Goal: Task Accomplishment & Management: Manage account settings

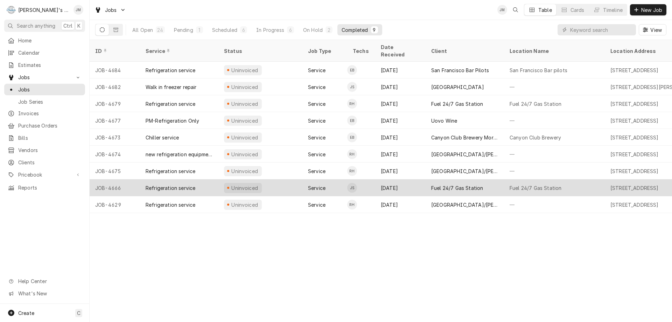
click at [450, 184] on div "Fuel 24/7 Gas Station" at bounding box center [457, 187] width 52 height 7
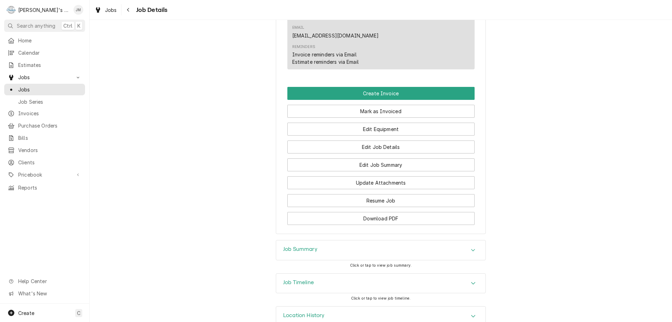
scroll to position [420, 0]
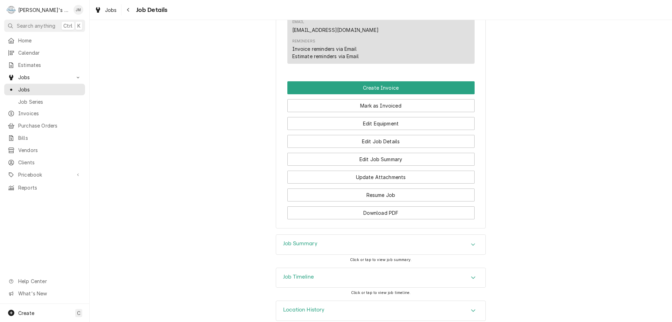
click at [311, 240] on h3 "Job Summary" at bounding box center [300, 243] width 34 height 7
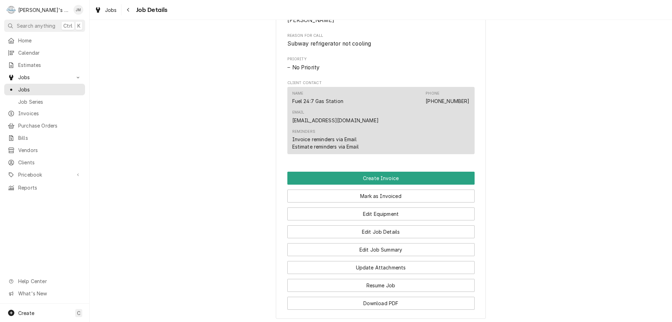
scroll to position [280, 0]
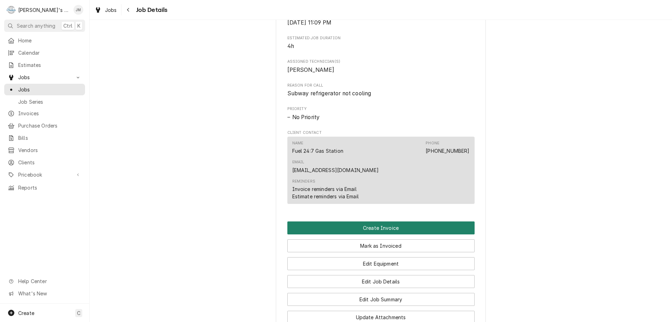
click at [380, 221] on button "Create Invoice" at bounding box center [380, 227] width 187 height 13
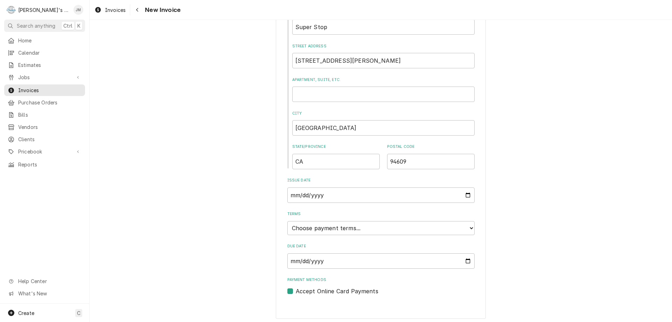
scroll to position [266, 0]
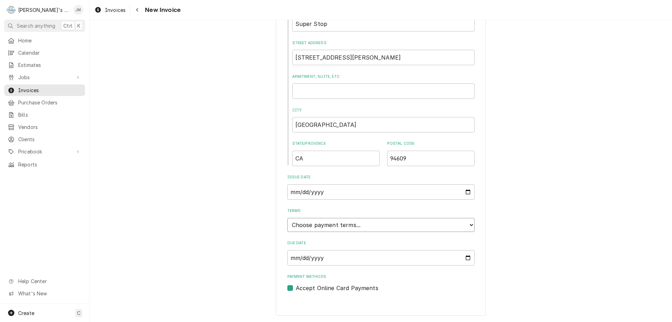
click at [406, 225] on select "Choose payment terms... Same Day Net 7 Net 14 Net 21 Net 30 Net 45 Net 60 Net 90" at bounding box center [380, 225] width 187 height 14
click at [520, 229] on div "Please provide the following information to create your invoice: Client Details…" at bounding box center [381, 318] width 583 height 1114
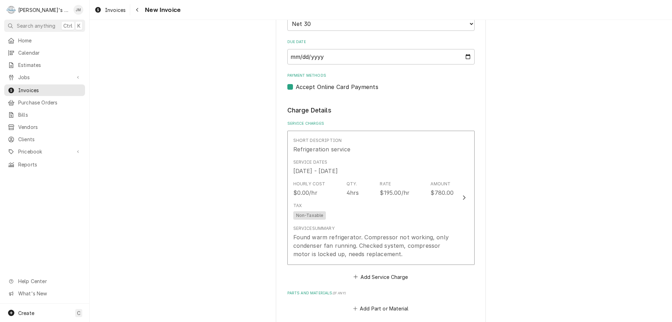
scroll to position [476, 0]
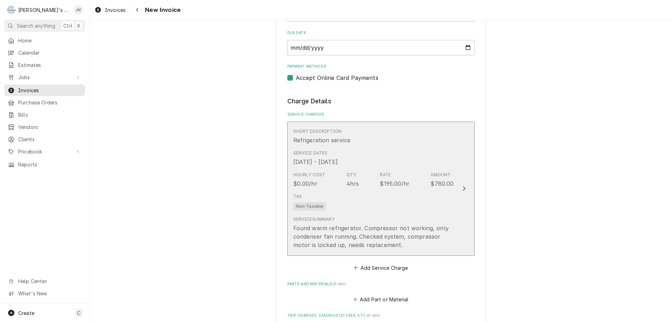
click at [462, 188] on icon "Update Line Item" at bounding box center [464, 189] width 4 height 6
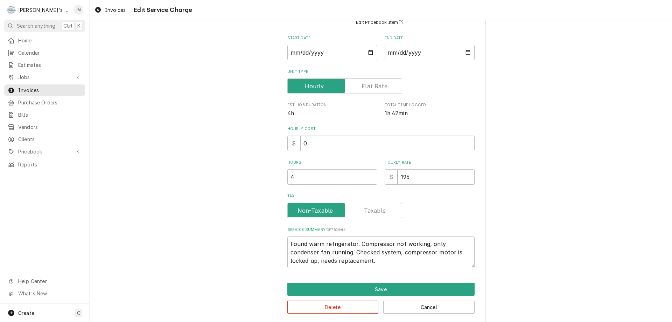
scroll to position [70, 0]
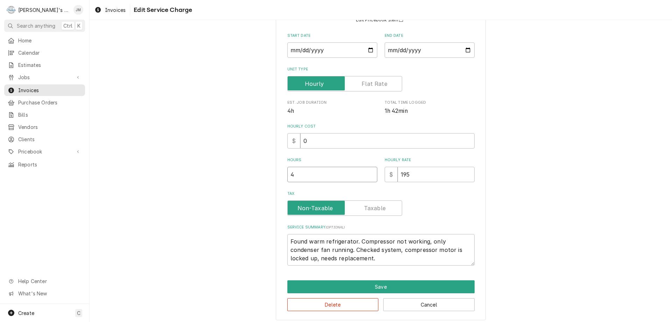
type textarea "x"
type input "3.5"
click at [368, 176] on input "3.5" at bounding box center [332, 174] width 90 height 15
type textarea "x"
type input "3"
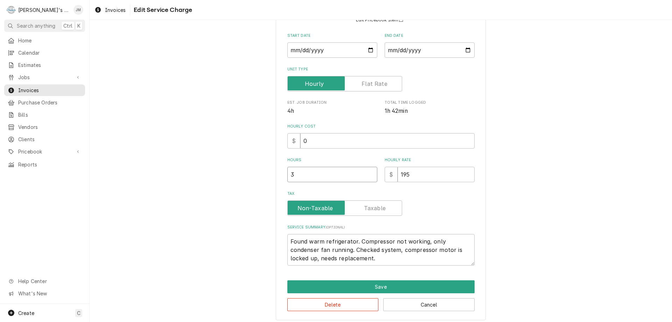
click at [369, 177] on input "3" at bounding box center [332, 174] width 90 height 15
click at [509, 223] on div "Use the fields below to edit this service charge Short Description Refrigeratio…" at bounding box center [381, 141] width 583 height 369
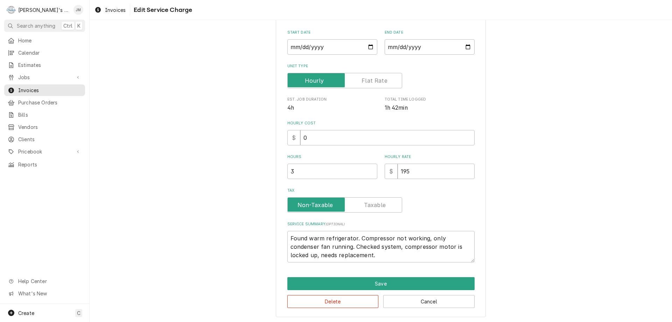
scroll to position [74, 0]
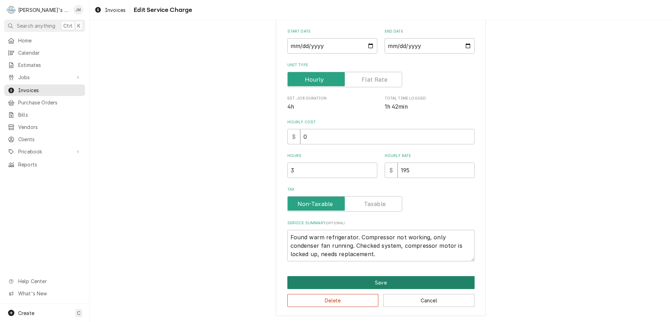
click at [377, 281] on button "Save" at bounding box center [380, 282] width 187 height 13
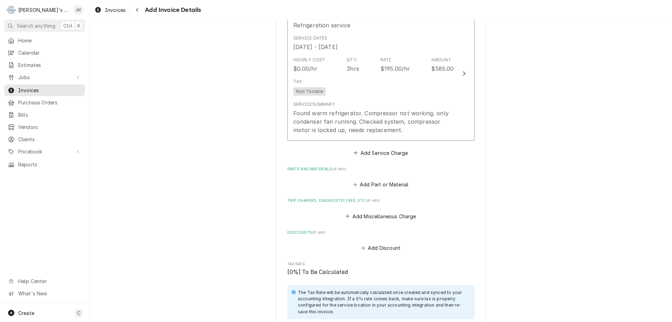
scroll to position [643, 0]
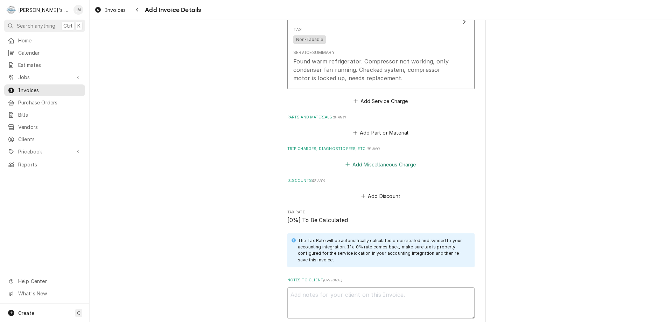
click at [391, 165] on button "Add Miscellaneous Charge" at bounding box center [380, 164] width 73 height 10
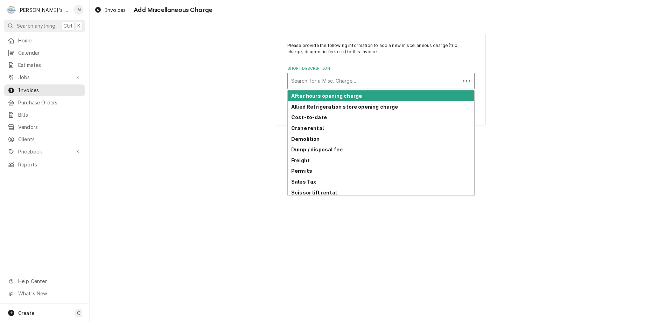
click at [340, 82] on div "Short Description" at bounding box center [374, 81] width 166 height 13
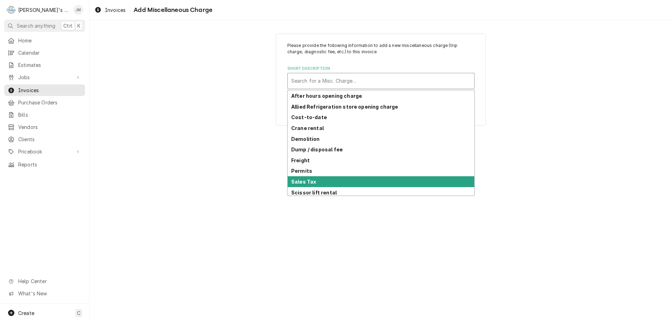
scroll to position [34, 0]
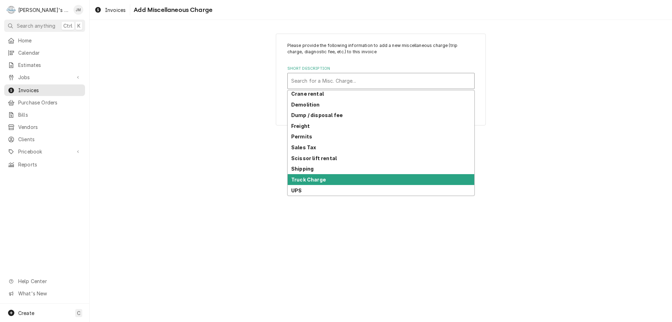
click at [348, 177] on div "Truck Charge" at bounding box center [381, 179] width 187 height 11
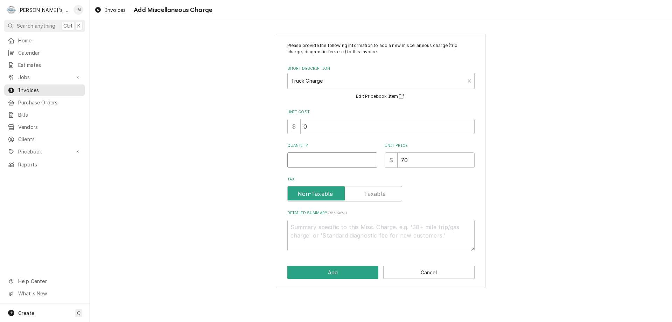
click at [366, 160] on input "Quantity" at bounding box center [332, 159] width 90 height 15
type textarea "x"
type input "1"
click at [318, 267] on button "Add" at bounding box center [332, 272] width 91 height 13
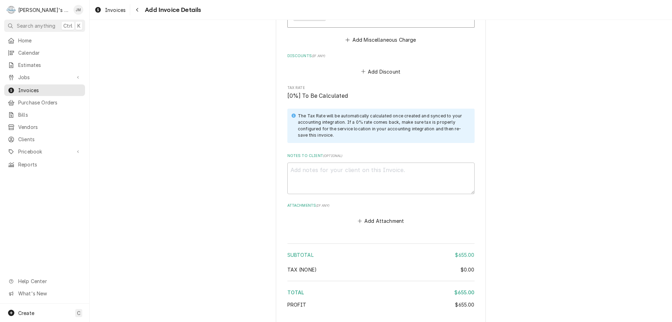
scroll to position [897, 0]
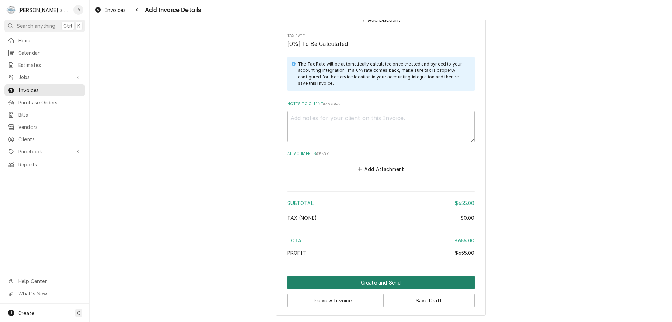
click at [380, 283] on button "Create and Send" at bounding box center [380, 282] width 187 height 13
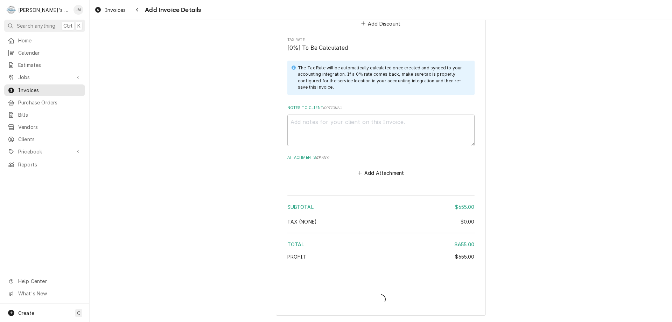
type textarea "x"
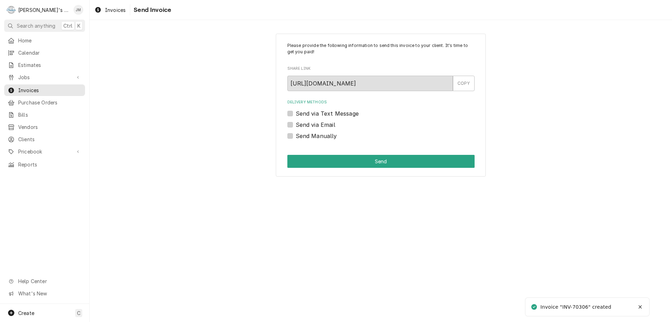
click at [330, 123] on label "Send via Email" at bounding box center [316, 124] width 40 height 8
click at [330, 123] on input "Send via Email" at bounding box center [389, 127] width 187 height 15
checkbox input "true"
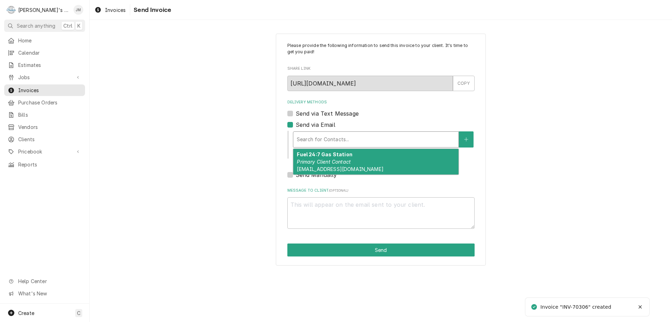
click at [330, 136] on div "Delivery Methods" at bounding box center [376, 139] width 158 height 13
click at [334, 160] on em "Primary Client Contact" at bounding box center [324, 162] width 54 height 6
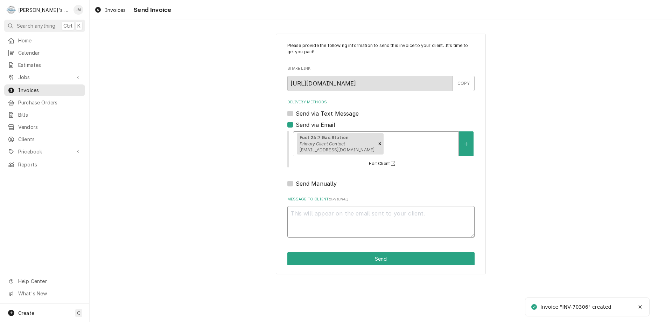
click at [350, 208] on textarea "Message to Client ( optional )" at bounding box center [380, 222] width 187 height 32
type textarea "x"
type textarea "T"
type textarea "x"
type textarea "Th"
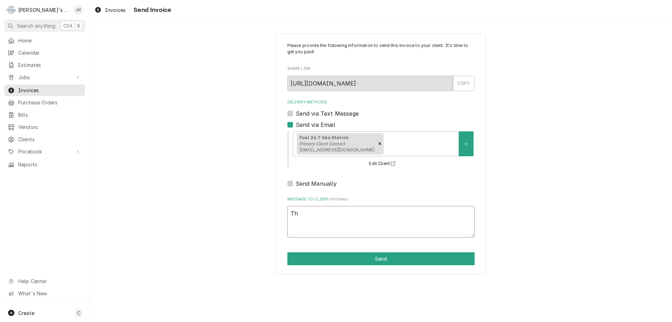
type textarea "x"
type textarea "Thn"
type textarea "x"
type textarea "Thnk"
type textarea "x"
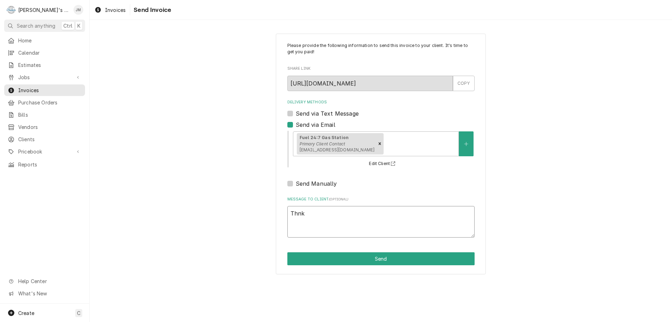
type textarea "Thn"
type textarea "x"
type textarea "Th"
type textarea "x"
type textarea "Tha"
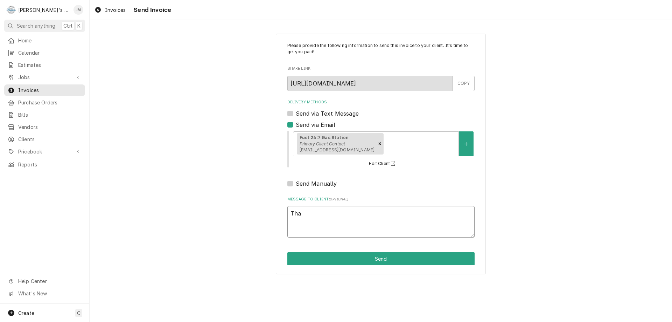
type textarea "x"
type textarea "Than"
type textarea "x"
type textarea "Thank"
type textarea "x"
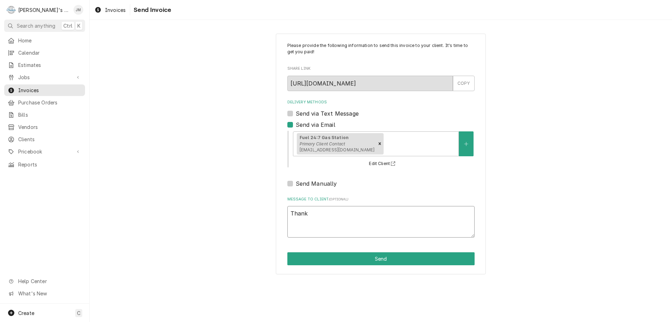
type textarea "Thank"
type textarea "x"
type textarea "Thank y"
type textarea "x"
type textarea "Thank yo"
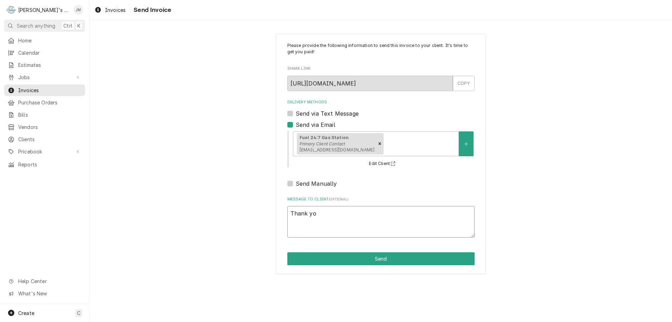
type textarea "x"
type textarea "Thank you"
type textarea "x"
type textarea "Thank you"
type textarea "x"
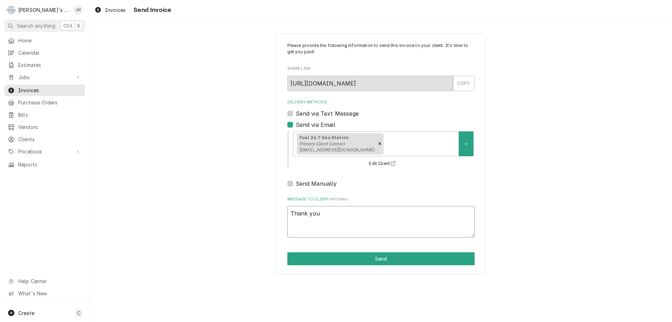
type textarea "Thank you f"
type textarea "x"
type textarea "Thank you fo"
type textarea "x"
type textarea "Thank you for"
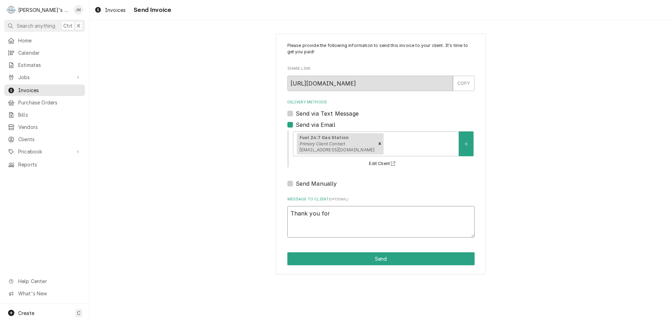
type textarea "x"
type textarea "Thank you for"
type textarea "x"
type textarea "Thank you for y"
type textarea "x"
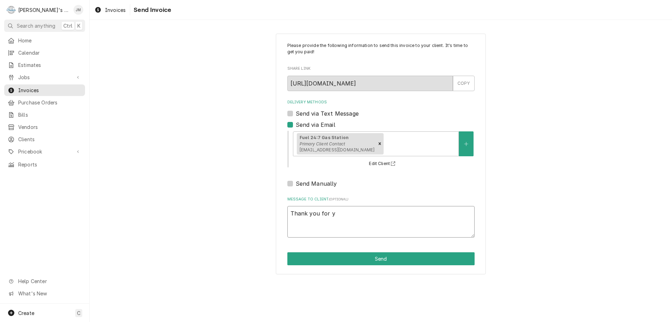
type textarea "Thank you for yo"
type textarea "x"
type textarea "Thank you for you"
type textarea "x"
type textarea "Thank you for your"
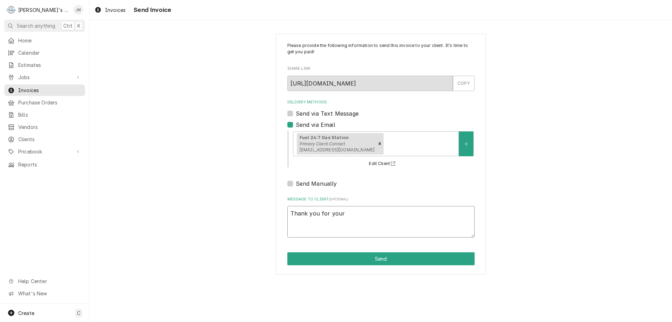
type textarea "x"
type textarea "Thank you for your"
type textarea "x"
type textarea "Thank you for your b"
type textarea "x"
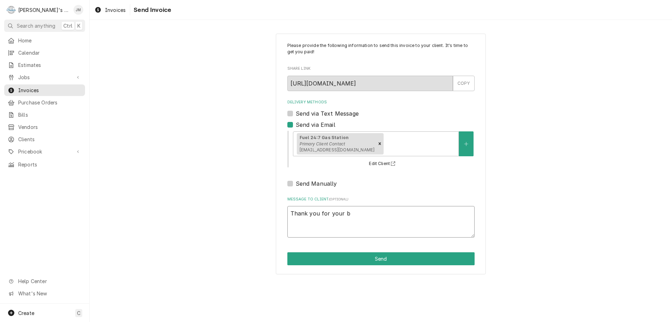
type textarea "Thank you for your bu"
type textarea "x"
type textarea "Thank you for your bus"
type textarea "x"
type textarea "Thank you for your busi"
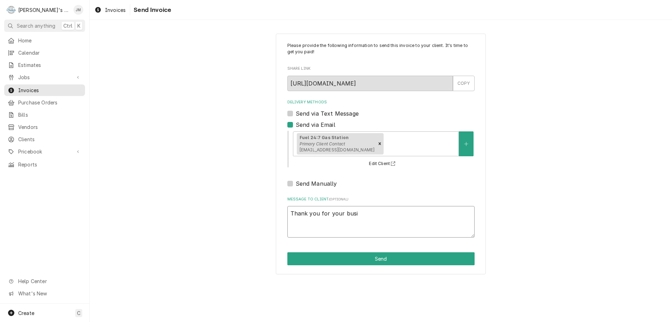
type textarea "x"
type textarea "Thank you for your busin"
type textarea "x"
type textarea "Thank you for your busine"
type textarea "x"
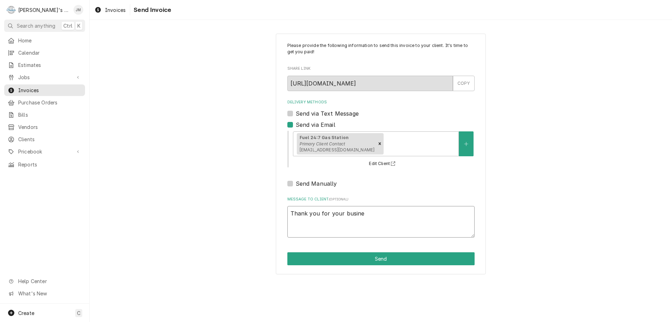
type textarea "Thank you for your busines"
type textarea "x"
type textarea "Thank you for your business"
type textarea "x"
type textarea "Thank you for your business."
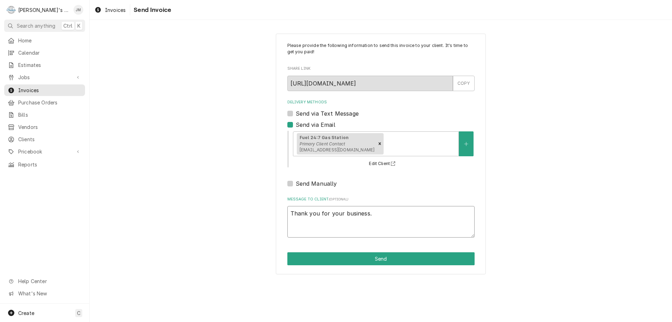
type textarea "x"
type textarea "Thank you for your business."
click at [380, 254] on button "Send" at bounding box center [380, 258] width 187 height 13
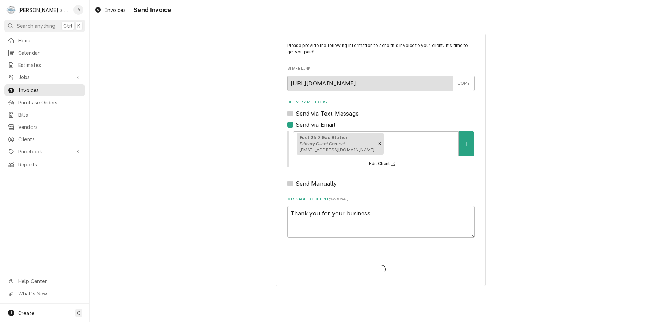
type textarea "x"
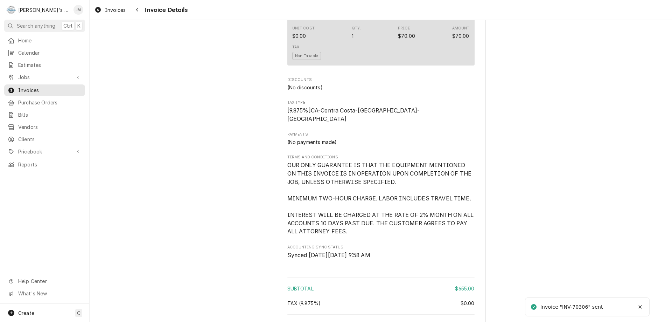
scroll to position [798, 0]
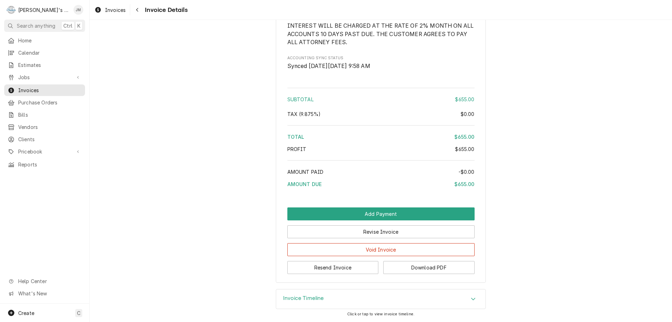
click at [300, 298] on h3 "Invoice Timeline" at bounding box center [303, 298] width 41 height 7
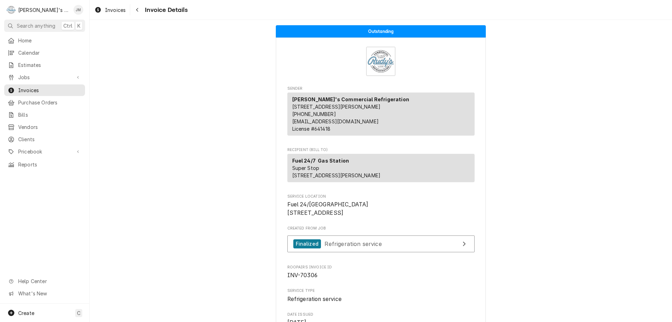
scroll to position [863, 0]
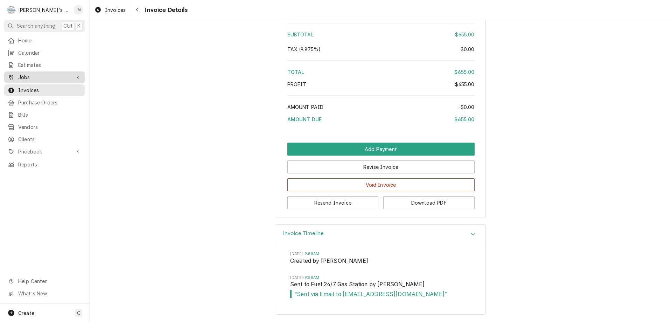
click at [29, 76] on span "Jobs" at bounding box center [44, 77] width 53 height 7
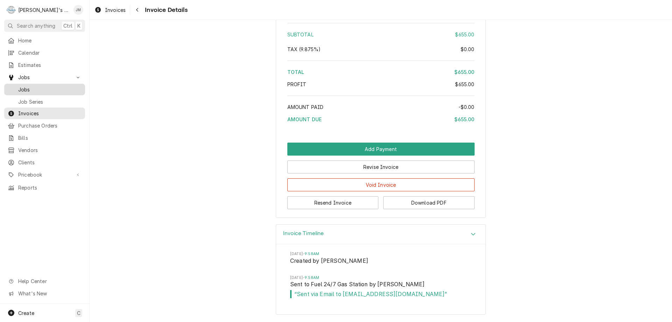
click at [20, 87] on span "Jobs" at bounding box center [49, 89] width 63 height 7
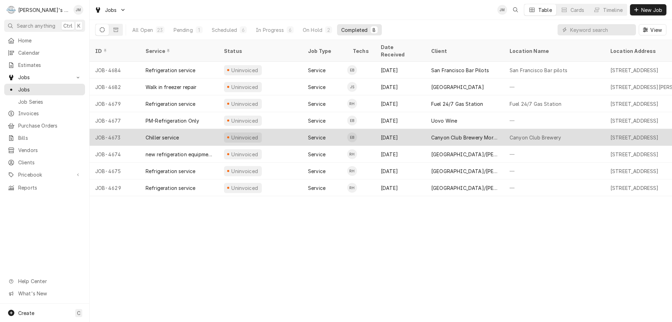
click at [458, 134] on div "Canyon Club Brewery Moraga" at bounding box center [464, 137] width 67 height 7
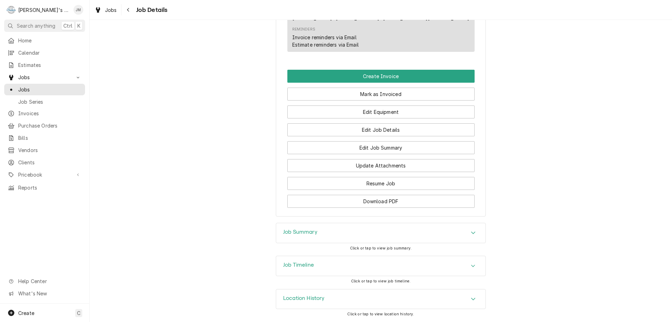
scroll to position [421, 0]
click at [299, 231] on h3 "Job Summary" at bounding box center [300, 232] width 34 height 7
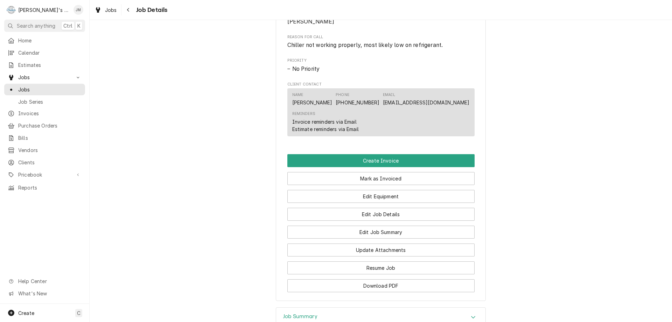
scroll to position [316, 0]
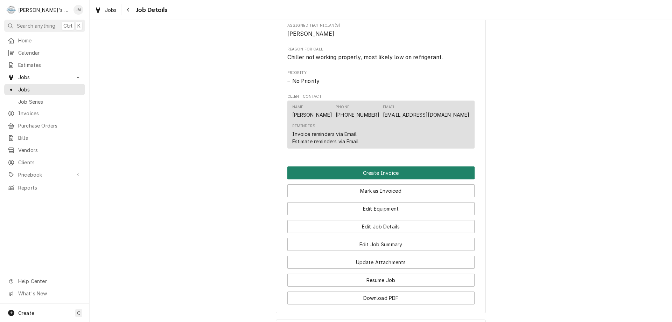
click at [363, 179] on button "Create Invoice" at bounding box center [380, 172] width 187 height 13
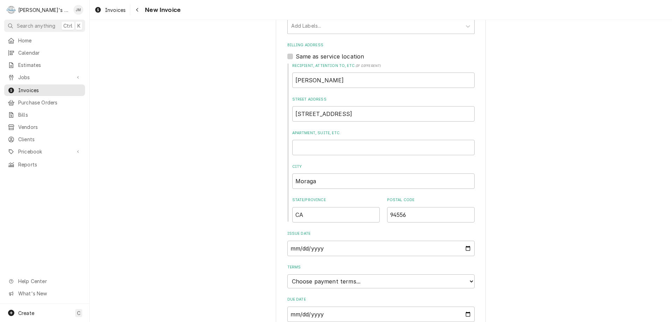
scroll to position [266, 0]
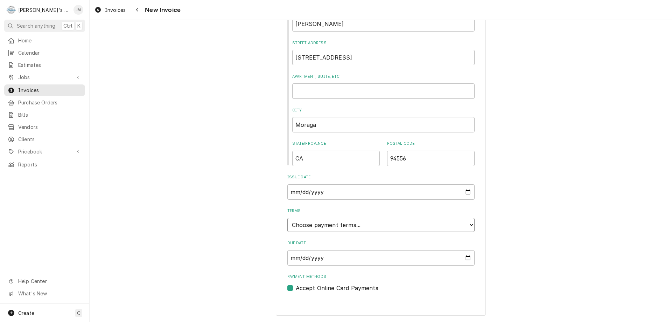
click at [440, 224] on select "Choose payment terms... Same Day Net 7 Net 14 Net 21 Net 30 Net 45 Net 60 Net 90" at bounding box center [380, 225] width 187 height 14
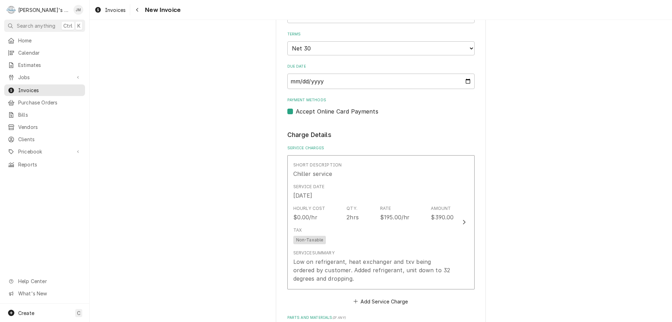
scroll to position [476, 0]
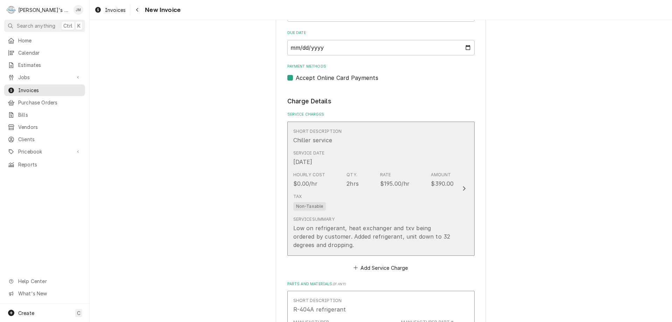
click at [462, 189] on icon "Update Line Item" at bounding box center [464, 189] width 4 height 6
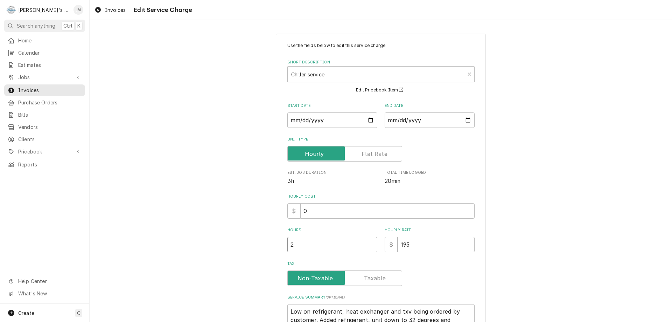
type textarea "x"
type input "2.5"
click at [367, 242] on input "2.5" at bounding box center [332, 244] width 90 height 15
click at [514, 261] on div "Use the fields below to edit this service charge Short Description Chiller serv…" at bounding box center [381, 211] width 583 height 369
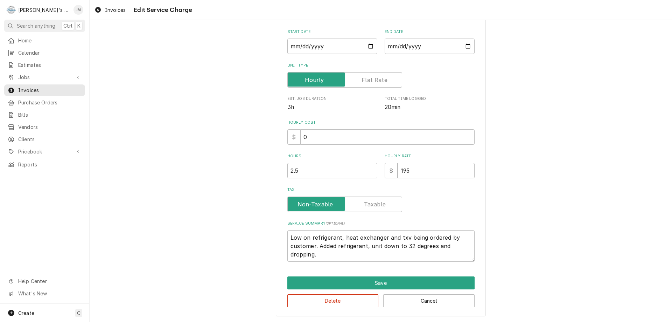
scroll to position [74, 0]
click at [385, 281] on button "Save" at bounding box center [380, 282] width 187 height 13
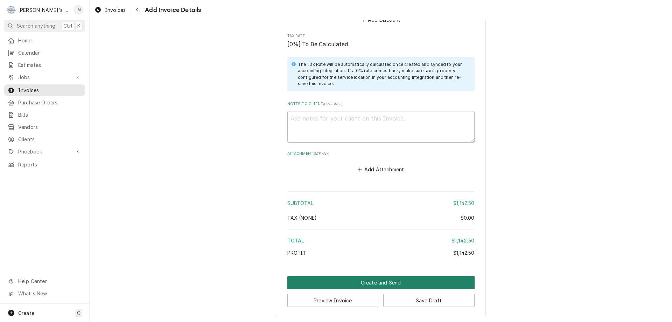
click at [374, 281] on button "Create and Send" at bounding box center [380, 282] width 187 height 13
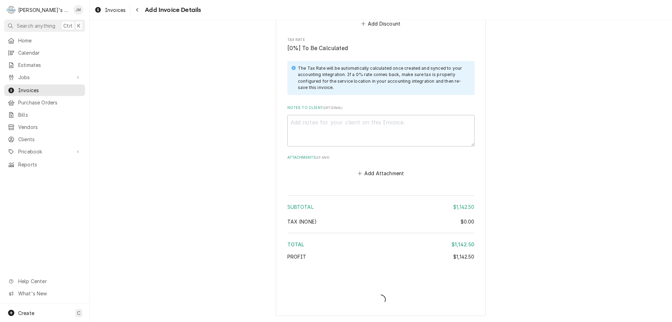
scroll to position [991, 0]
type textarea "x"
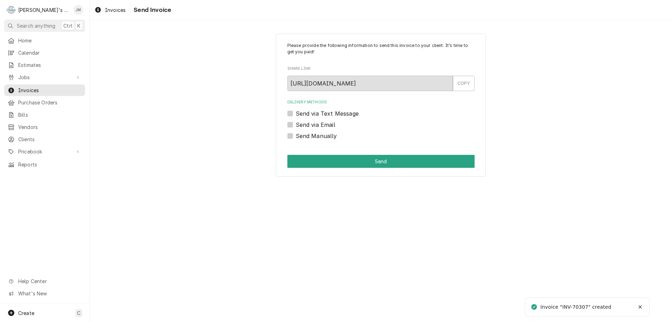
click at [304, 124] on label "Send via Email" at bounding box center [316, 124] width 40 height 8
click at [304, 124] on input "Send via Email" at bounding box center [389, 127] width 187 height 15
checkbox input "true"
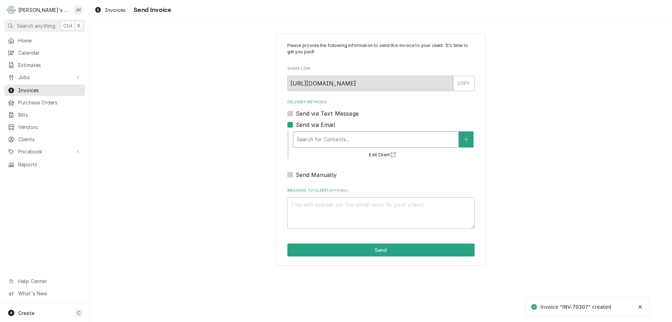
click at [313, 139] on div "Delivery Methods" at bounding box center [376, 139] width 158 height 13
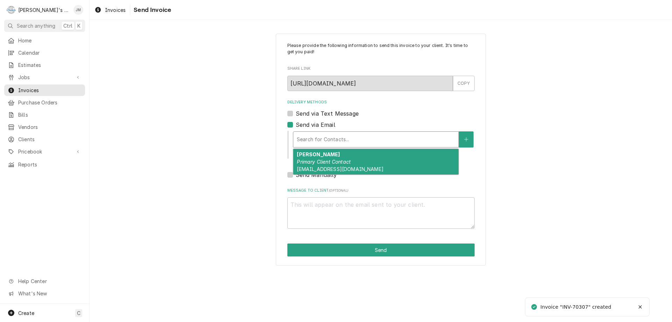
click at [325, 166] on span "[EMAIL_ADDRESS][DOMAIN_NAME]" at bounding box center [340, 169] width 86 height 6
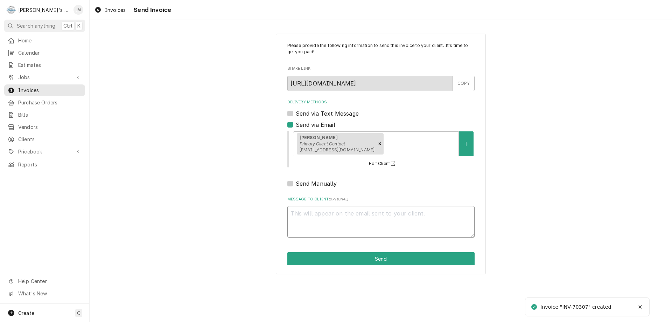
click at [343, 209] on textarea "Message to Client ( optional )" at bounding box center [380, 222] width 187 height 32
type textarea "x"
type textarea "T"
type textarea "x"
type textarea "Th"
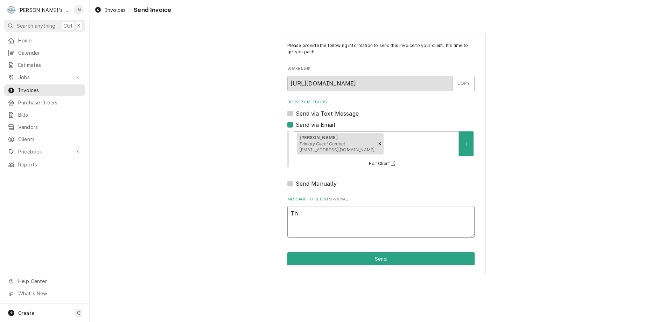
type textarea "x"
type textarea "Tha"
type textarea "x"
type textarea "Than"
type textarea "x"
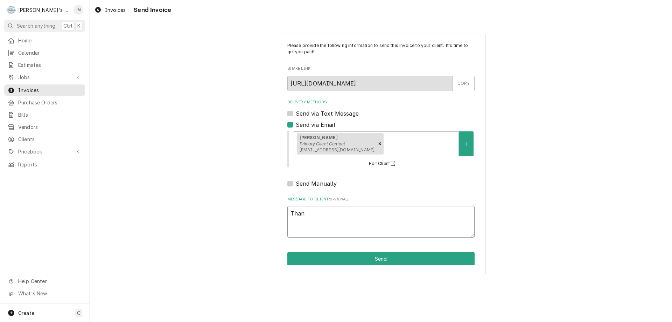
type textarea "Thank"
type textarea "x"
type textarea "Thanks"
type textarea "x"
type textarea "Thanks"
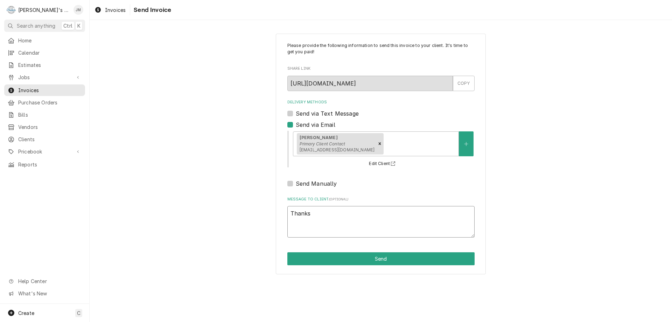
type textarea "x"
type textarea "Thanks"
type textarea "x"
type textarea "Thank"
type textarea "x"
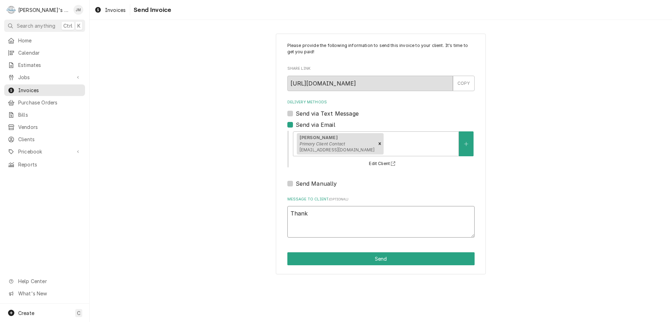
type textarea "Thank"
type textarea "x"
type textarea "Thank y"
type textarea "x"
type textarea "Thank yo"
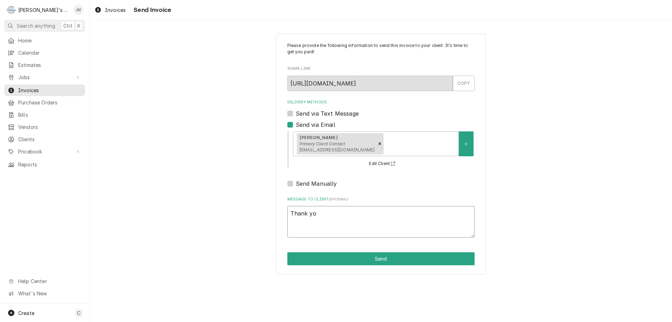
type textarea "x"
type textarea "Thank you"
type textarea "x"
type textarea "Thank you"
type textarea "x"
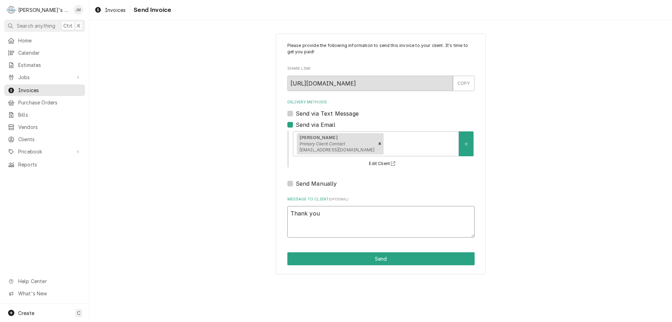
type textarea "Thank you f"
type textarea "x"
type textarea "Thank you fr"
type textarea "x"
type textarea "Thank you fro"
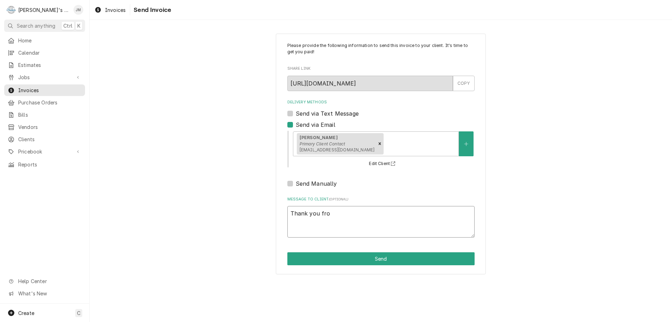
type textarea "x"
type textarea "Thank you fro"
type textarea "x"
type textarea "Thank you fro"
type textarea "x"
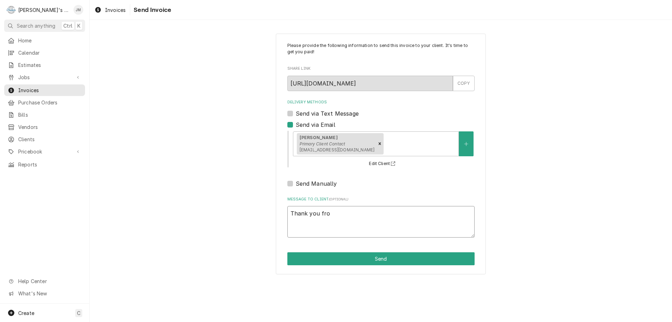
type textarea "Thank you fr"
type textarea "x"
type textarea "Thank you f"
type textarea "x"
type textarea "Thank you fo"
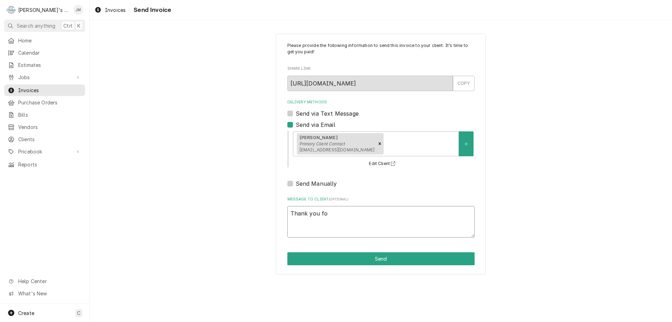
type textarea "x"
type textarea "Thank you for"
type textarea "x"
type textarea "Thank you for"
type textarea "x"
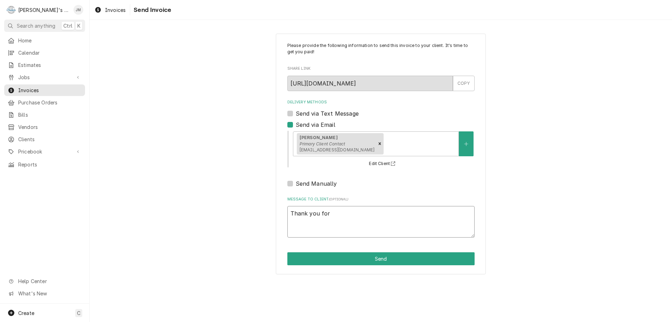
type textarea "Thank you for y"
type textarea "x"
type textarea "Thank you for yo"
type textarea "x"
type textarea "Thank you for you"
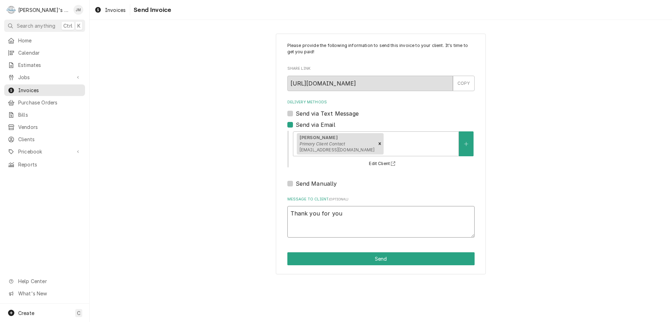
type textarea "x"
type textarea "Thank you for your"
type textarea "x"
type textarea "Thank you for your"
type textarea "x"
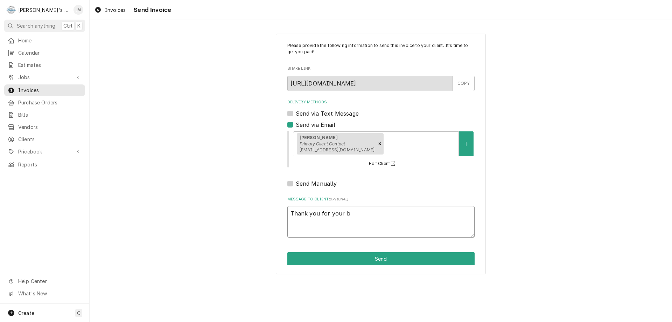
type textarea "Thank you for your bu"
type textarea "x"
type textarea "Thank you for your bui"
type textarea "x"
type textarea "Thank you for your buis"
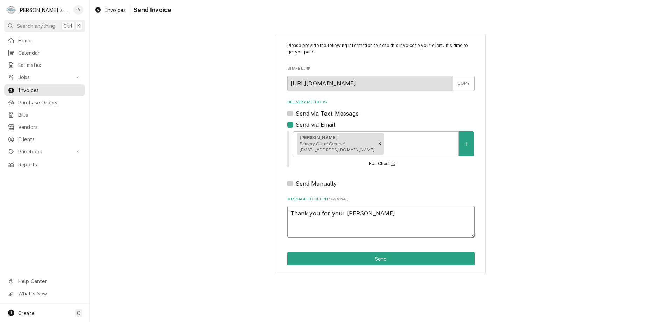
type textarea "x"
type textarea "Thank you for your buisi"
type textarea "x"
type textarea "Thank you for your buisin"
type textarea "x"
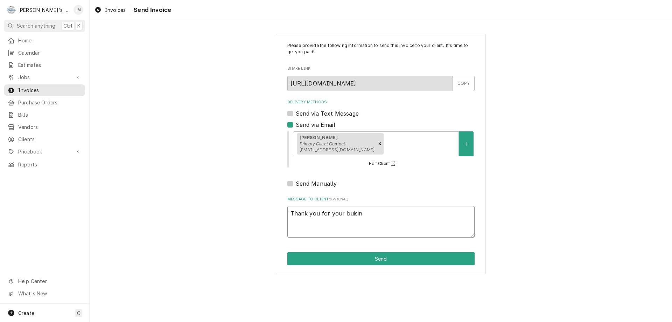
type textarea "Thank you for your buisi"
type textarea "x"
type textarea "Thank you for your buis"
type textarea "x"
type textarea "Thank you for your bui"
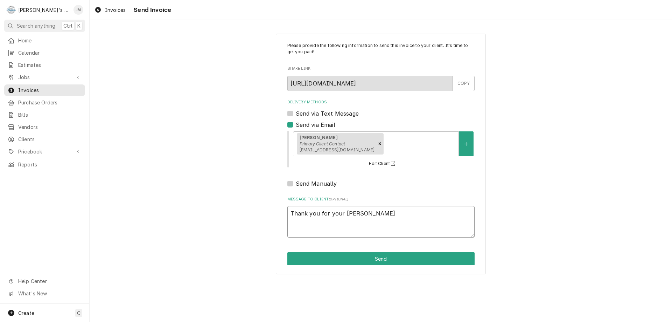
type textarea "x"
type textarea "Thank you for your bu"
type textarea "x"
type textarea "Thank you for your bus"
type textarea "x"
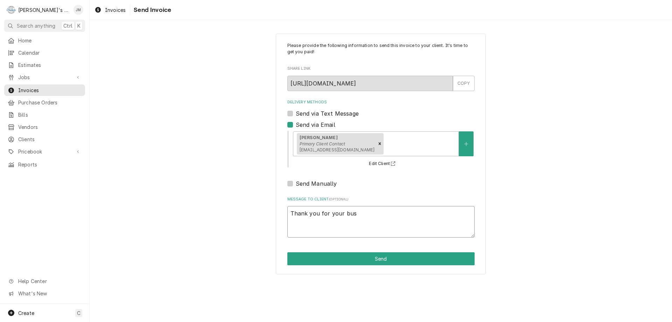
type textarea "Thank you for your busi"
type textarea "x"
type textarea "Thank you for your busin"
type textarea "x"
type textarea "Thank you for your busine"
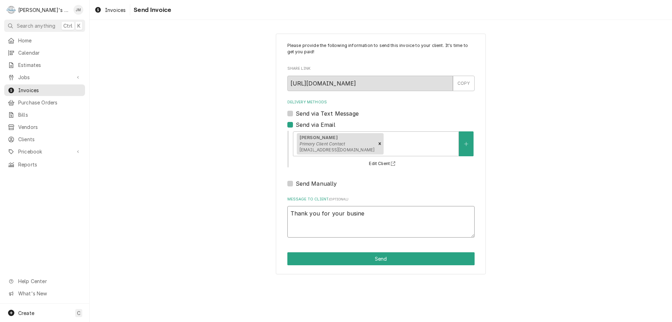
type textarea "x"
type textarea "Thank you for your busines"
type textarea "x"
type textarea "Thank you for your business"
type textarea "x"
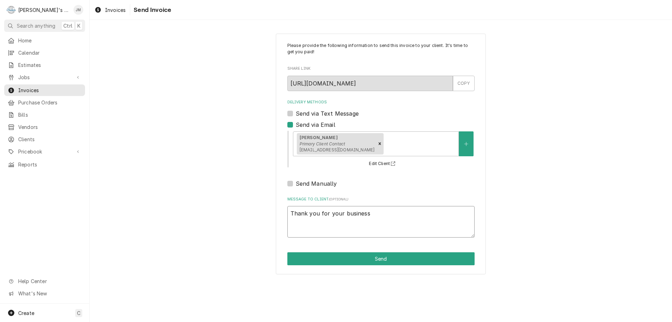
type textarea "Thank you for your business."
type textarea "x"
type textarea "Thank you for your business."
click at [375, 257] on button "Send" at bounding box center [380, 258] width 187 height 13
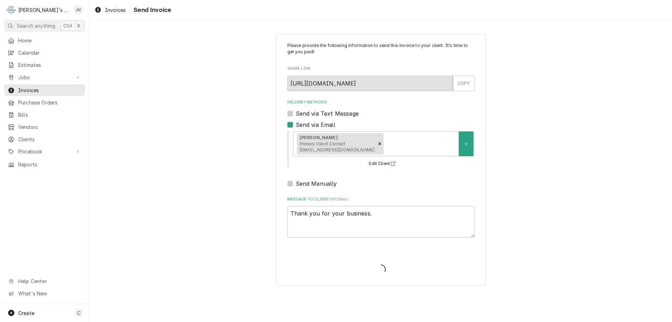
type textarea "x"
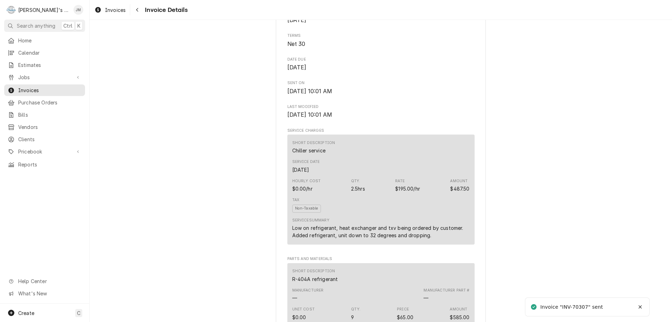
scroll to position [870, 0]
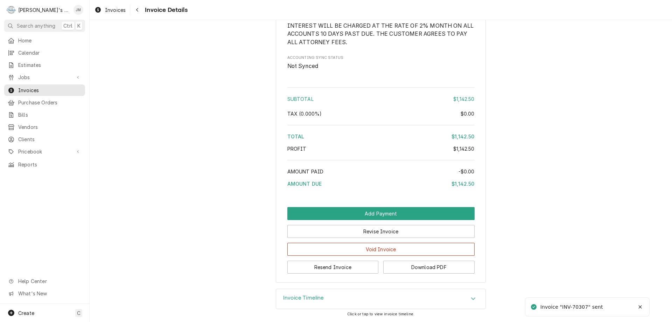
click at [318, 298] on h3 "Invoice Timeline" at bounding box center [303, 297] width 41 height 7
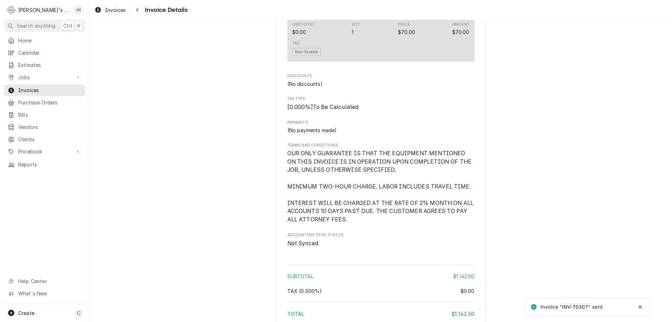
scroll to position [585, 0]
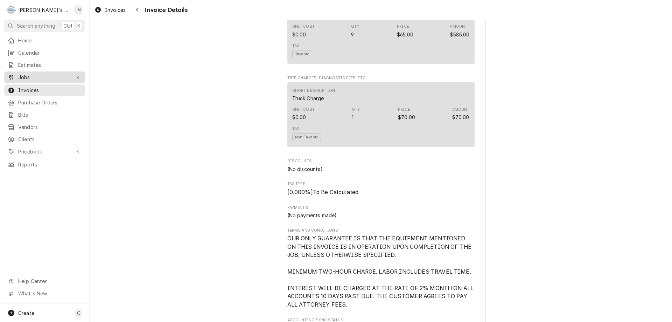
click at [19, 77] on span "Jobs" at bounding box center [44, 77] width 53 height 7
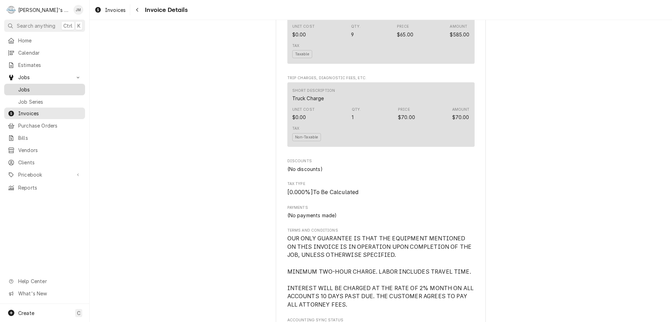
click at [22, 86] on span "Jobs" at bounding box center [49, 89] width 63 height 7
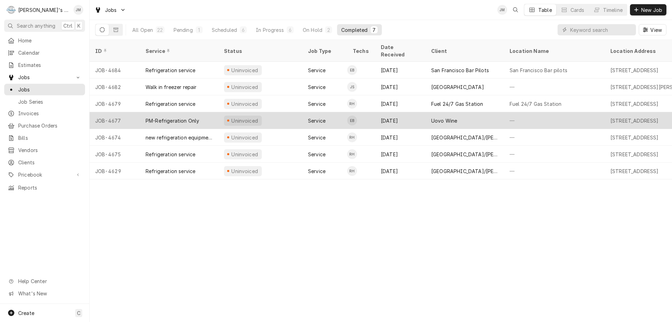
click at [431, 117] on div "Uovo Wine" at bounding box center [444, 120] width 26 height 7
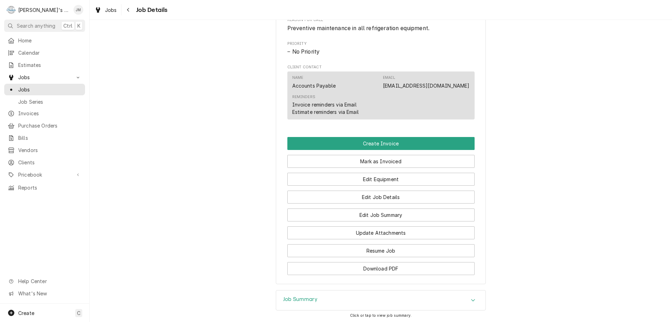
scroll to position [378, 0]
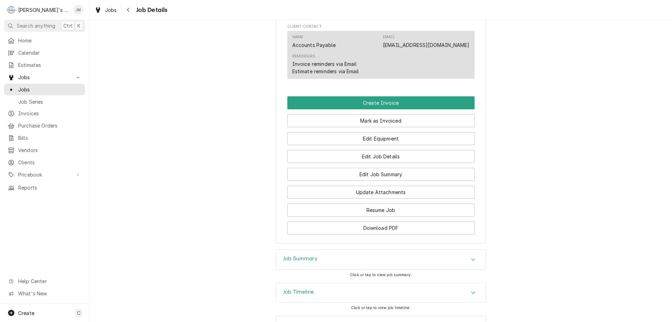
click at [295, 262] on h3 "Job Summary" at bounding box center [300, 258] width 34 height 7
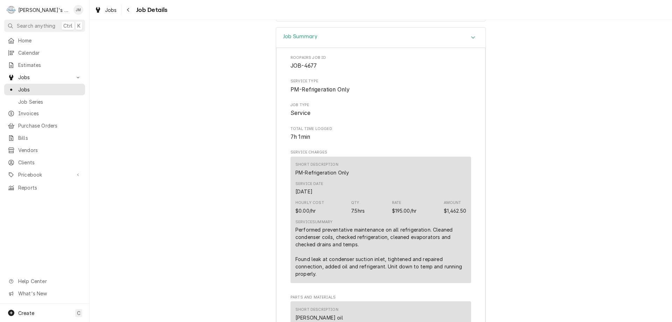
scroll to position [553, 0]
